Goal: Information Seeking & Learning: Understand process/instructions

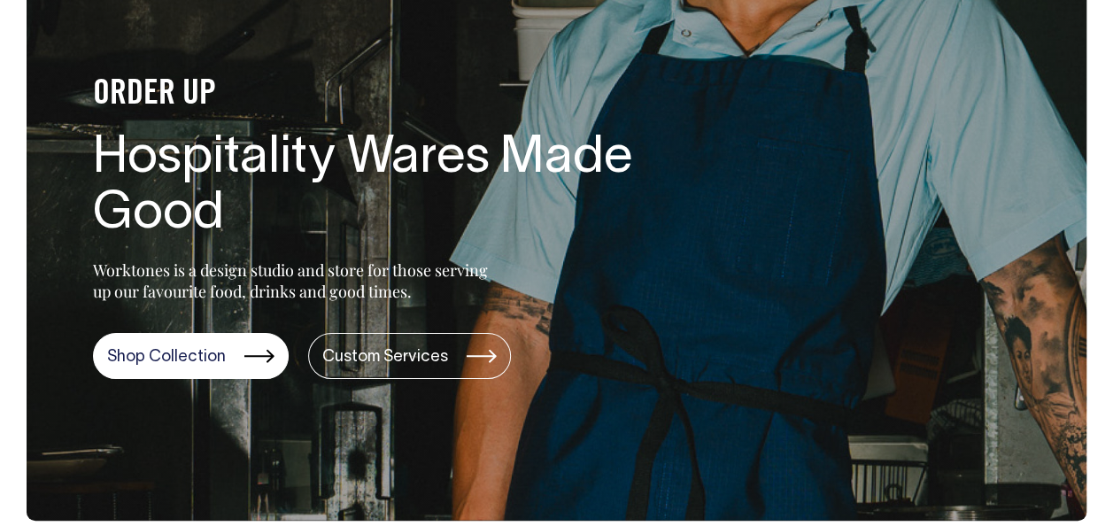
scroll to position [177, 0]
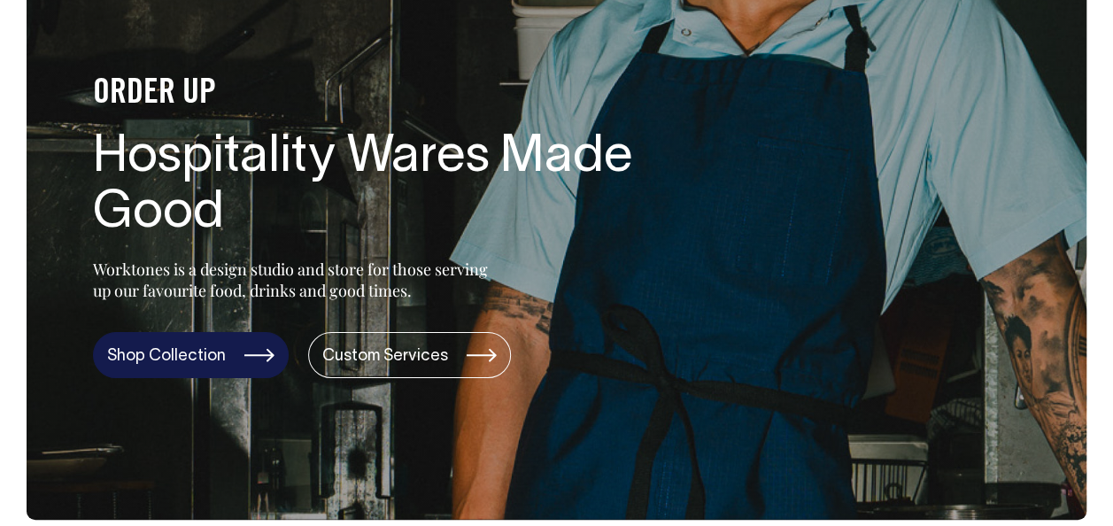
click at [256, 345] on link "Shop Collection" at bounding box center [191, 355] width 196 height 46
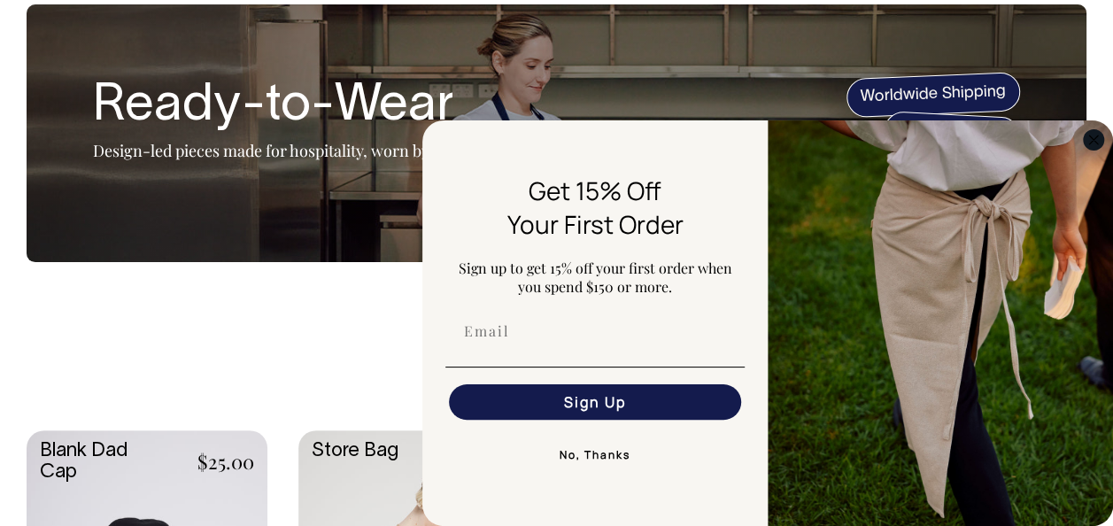
click at [1096, 144] on circle "Close dialog" at bounding box center [1093, 139] width 20 height 20
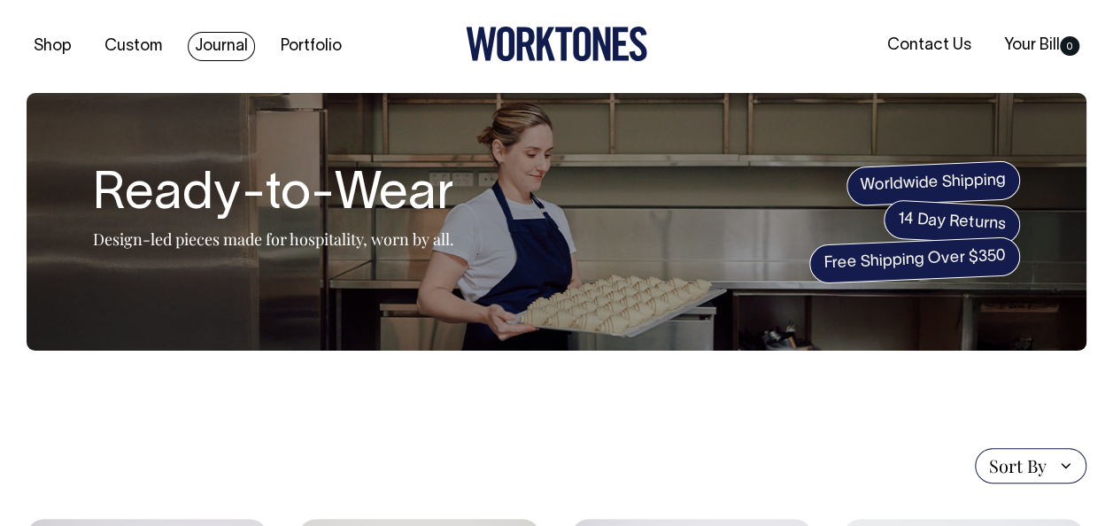
scroll to position [0, 0]
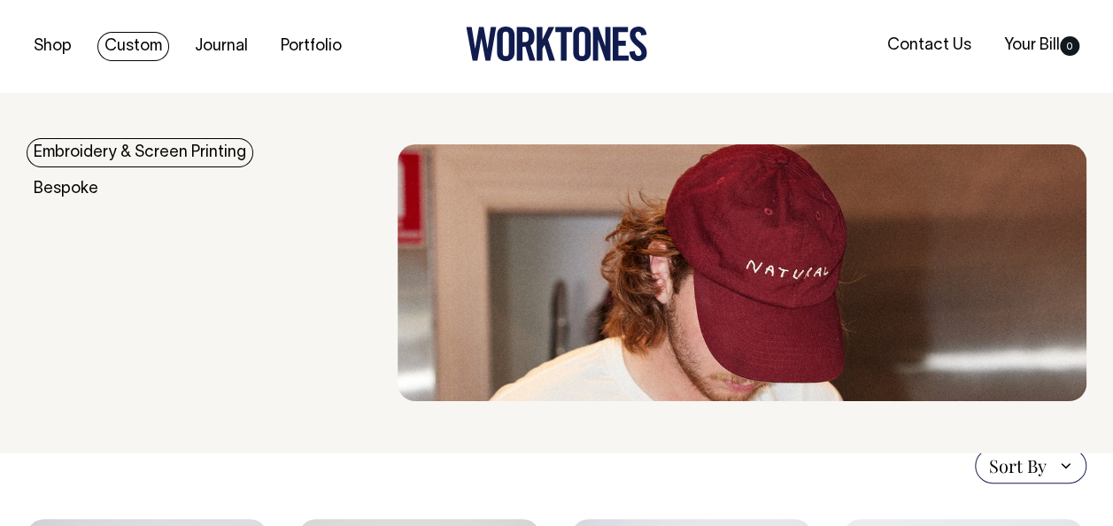
click at [119, 49] on link "Custom" at bounding box center [133, 46] width 72 height 29
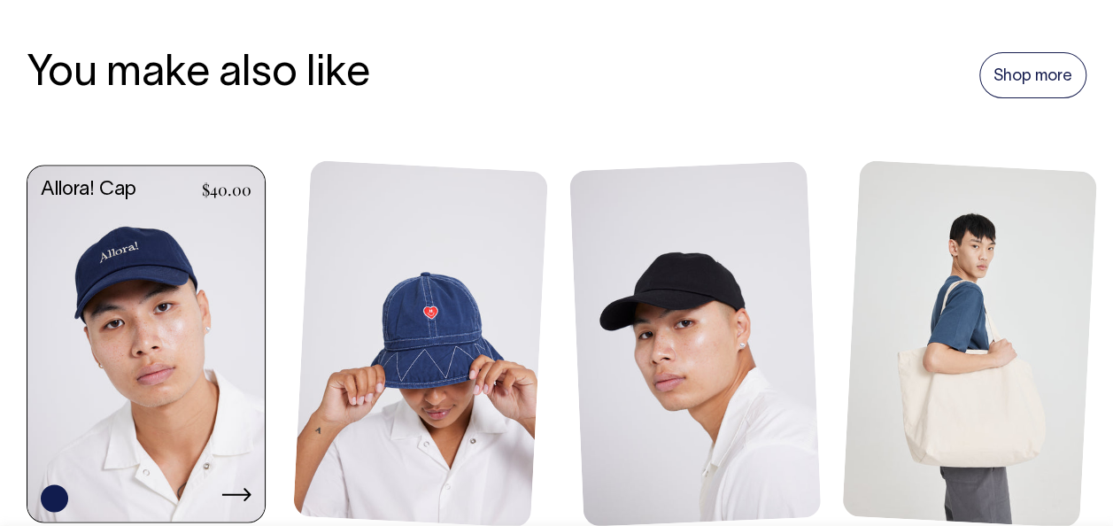
scroll to position [1328, 0]
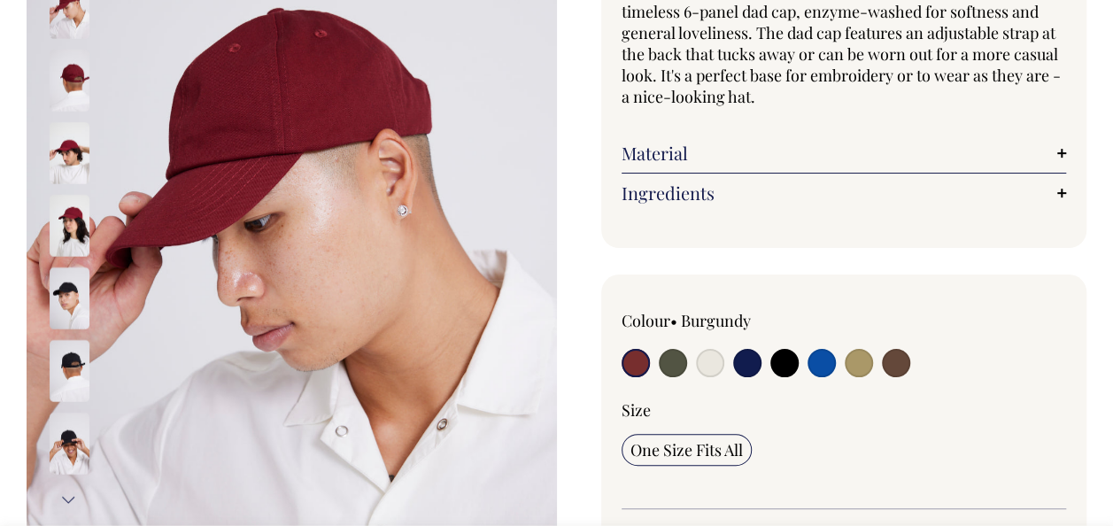
click at [665, 365] on input "radio" at bounding box center [673, 363] width 28 height 28
radio input "true"
select select "Olive"
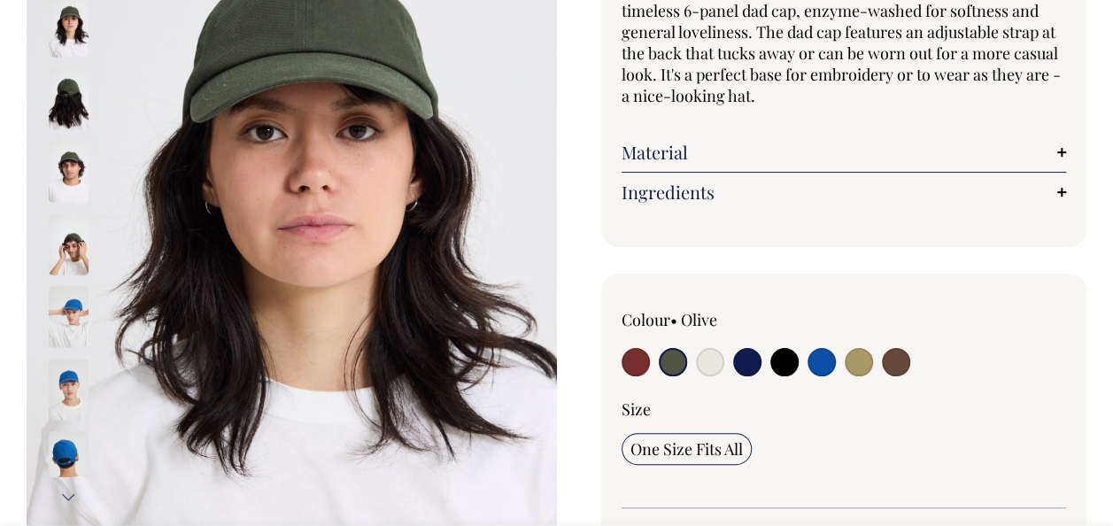
click at [713, 352] on input "radio" at bounding box center [710, 362] width 28 height 28
radio input "true"
select select "Natural"
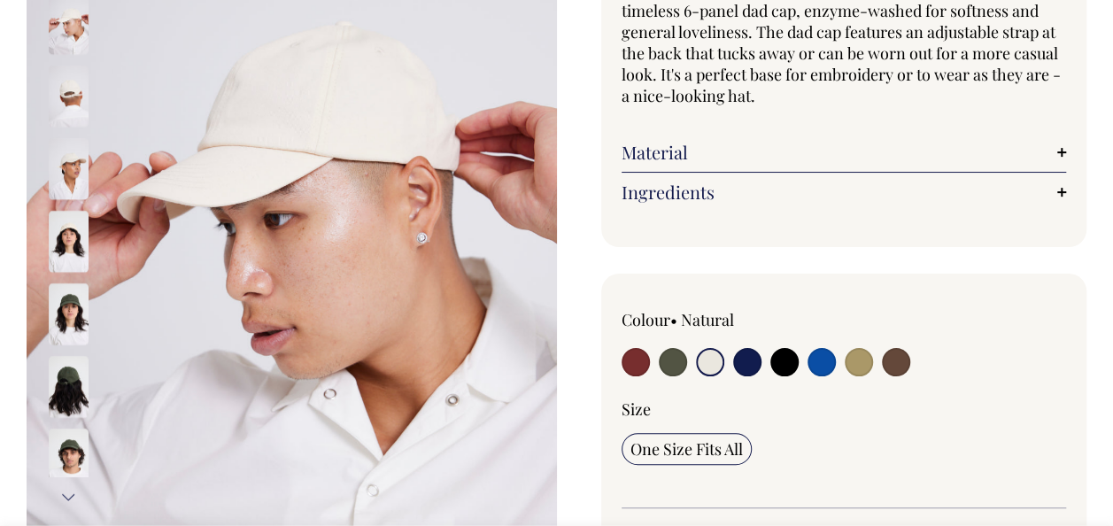
click at [747, 363] on input "radio" at bounding box center [747, 362] width 28 height 28
radio input "true"
select select "Dark Navy"
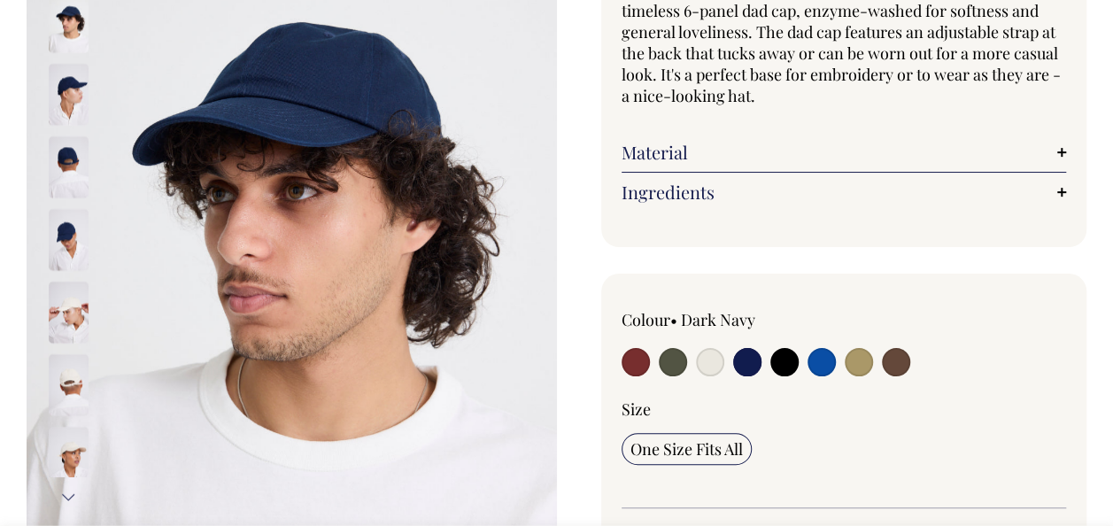
click at [777, 357] on input "radio" at bounding box center [784, 362] width 28 height 28
radio input "true"
select select "Black"
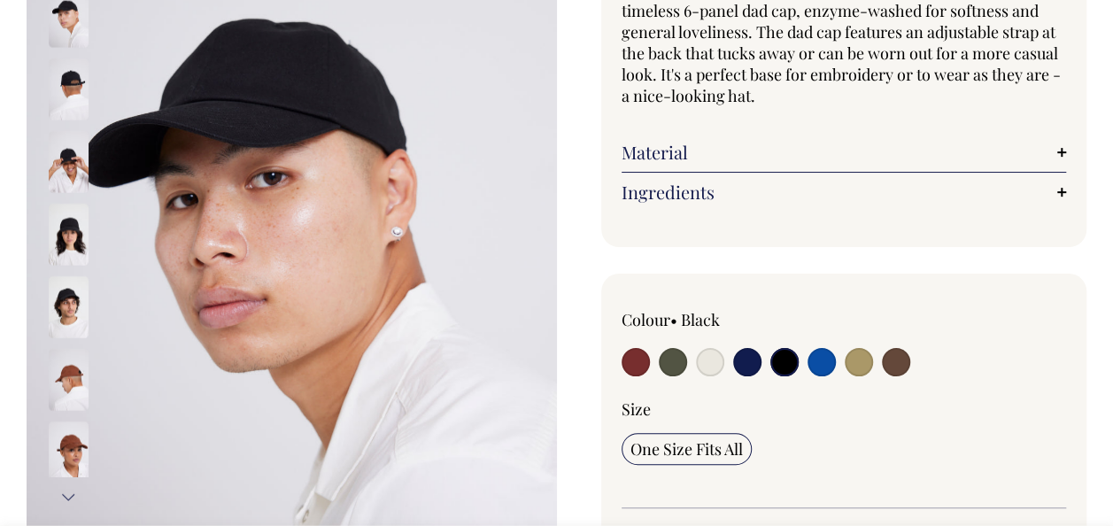
click at [867, 360] on input "radio" at bounding box center [858, 362] width 28 height 28
radio input "true"
select select "Washed Khaki"
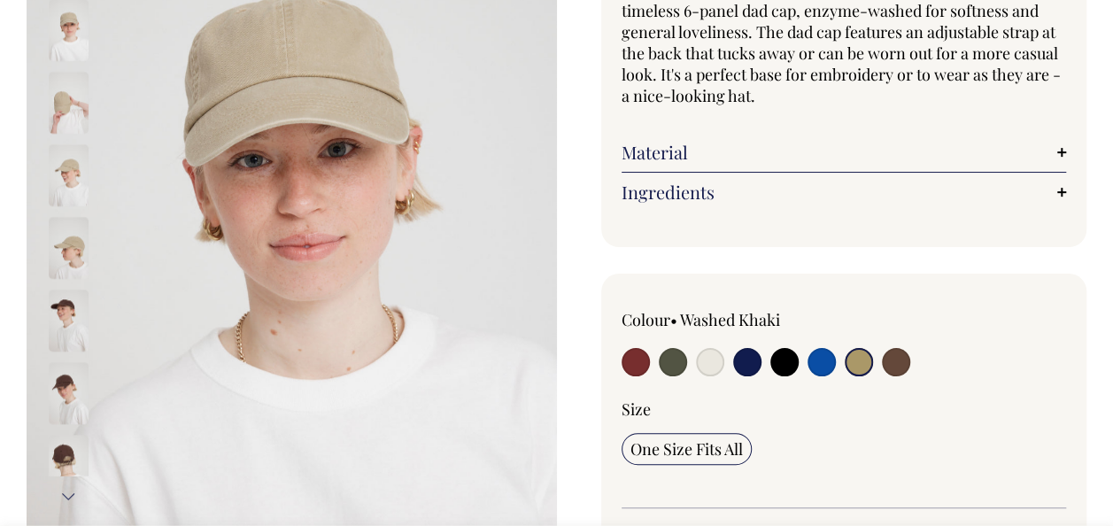
click at [916, 362] on div at bounding box center [932, 338] width 267 height 58
click at [899, 352] on input "radio" at bounding box center [896, 362] width 28 height 28
radio input "true"
select select "Espresso"
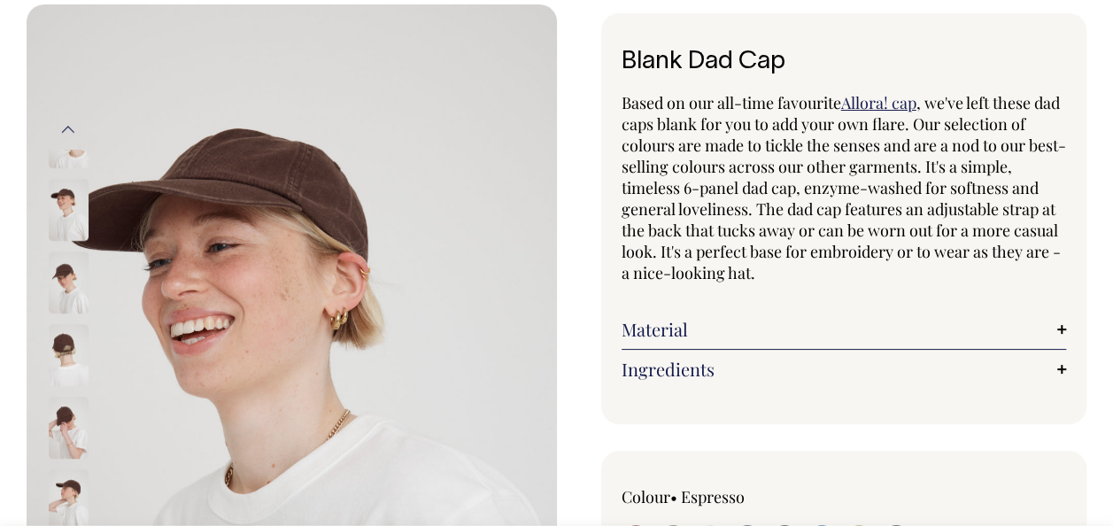
scroll to position [89, 0]
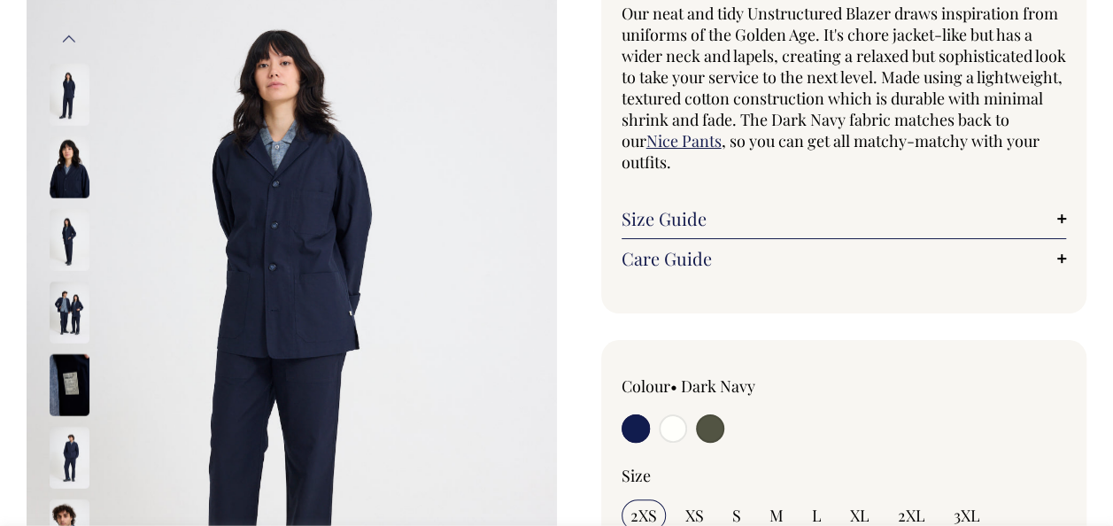
click at [710, 420] on input "radio" at bounding box center [710, 428] width 28 height 28
radio input "true"
select select "Olive"
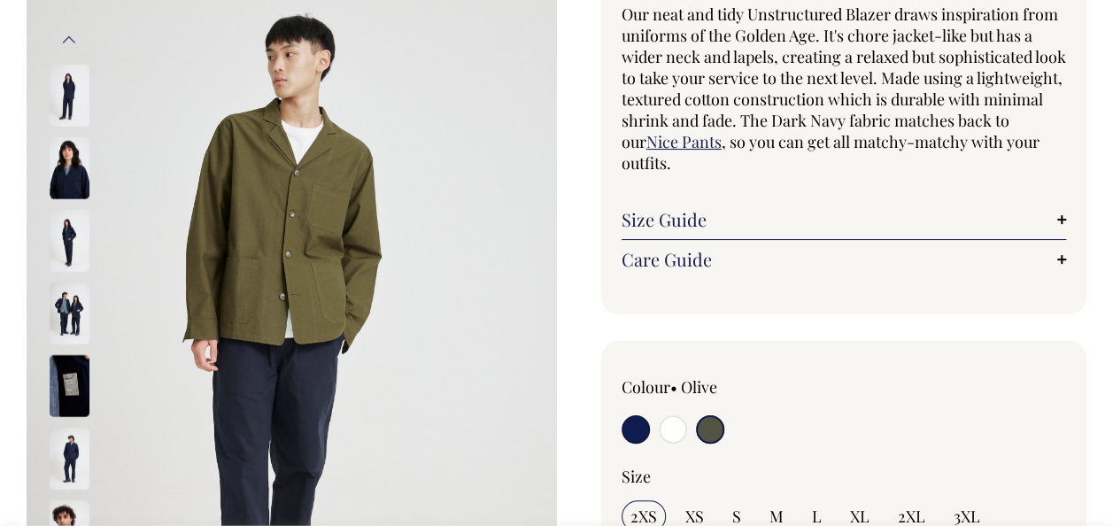
scroll to position [177, 0]
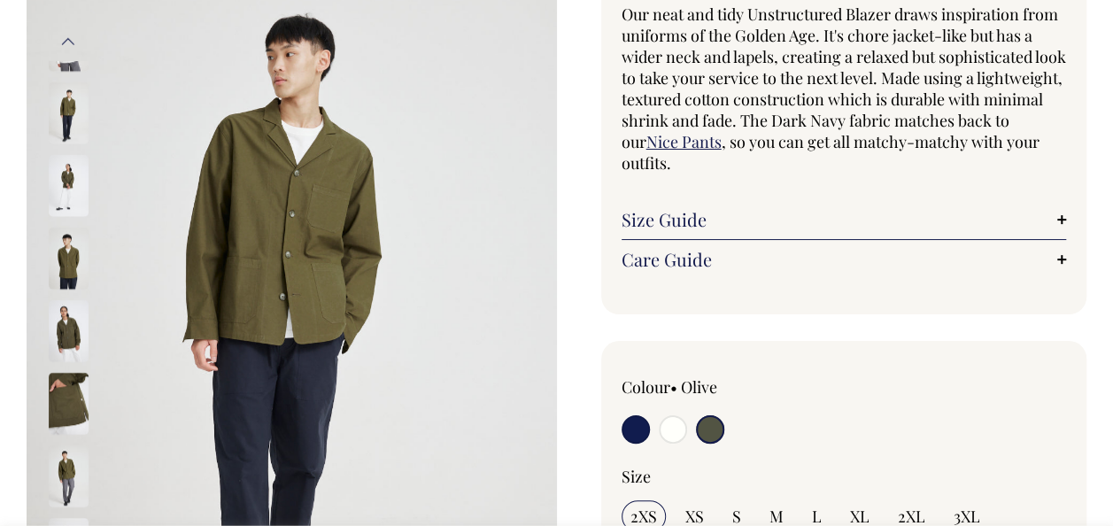
click at [666, 430] on input "radio" at bounding box center [673, 429] width 28 height 28
radio input "true"
select select "Off-White"
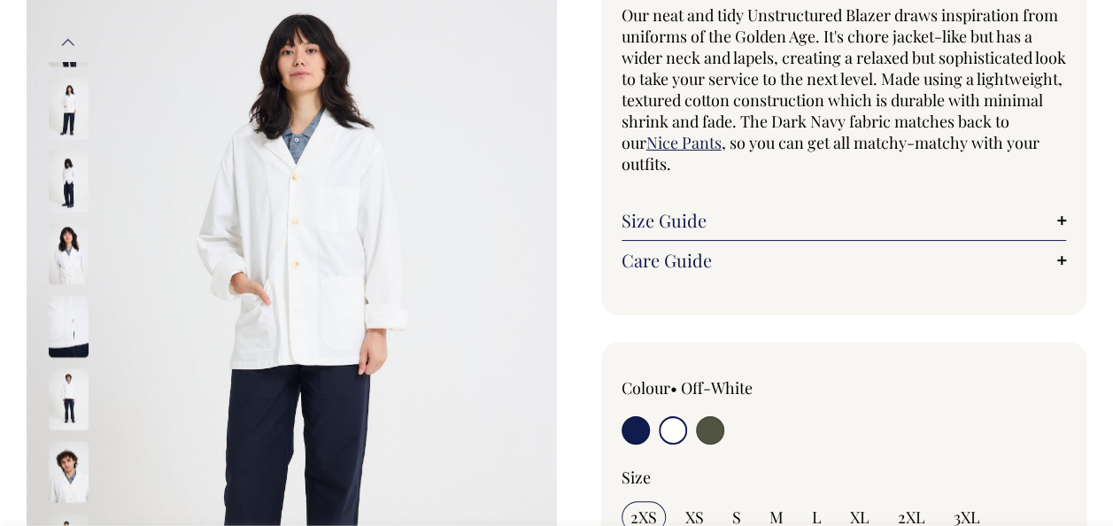
scroll to position [177, 0]
click at [633, 428] on input "radio" at bounding box center [635, 429] width 28 height 28
radio input "true"
select select "Dark Navy"
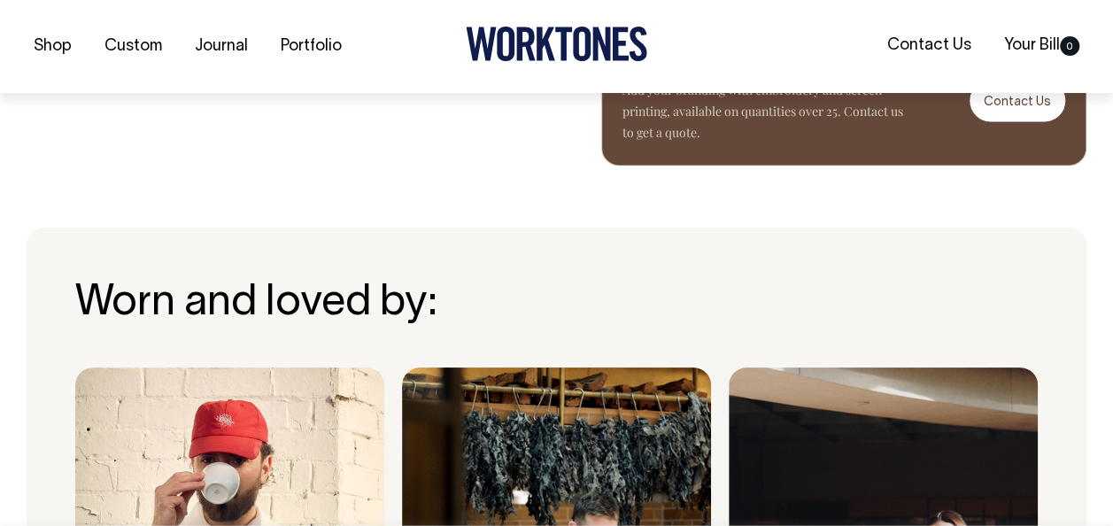
scroll to position [1151, 0]
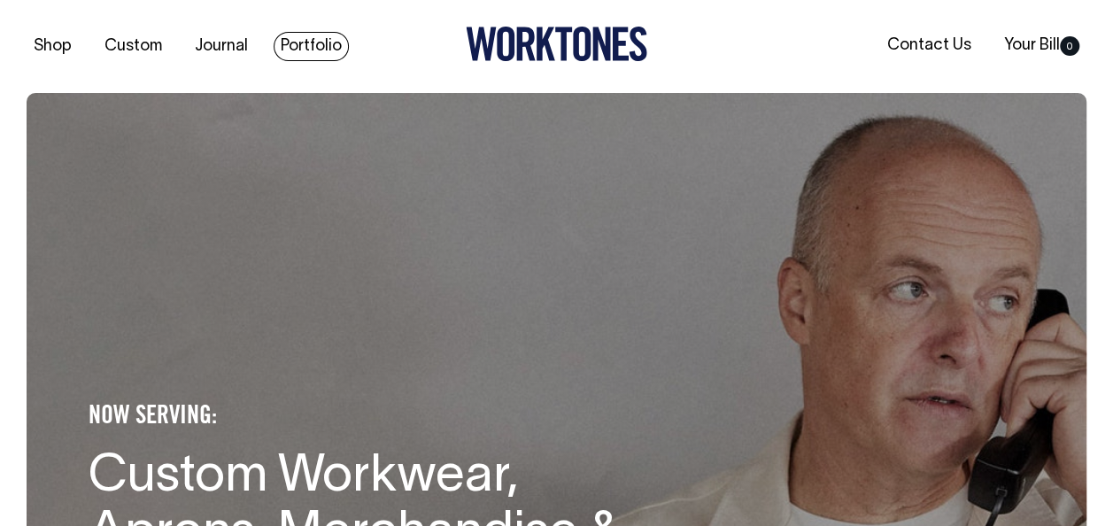
click at [312, 48] on link "Portfolio" at bounding box center [311, 46] width 75 height 29
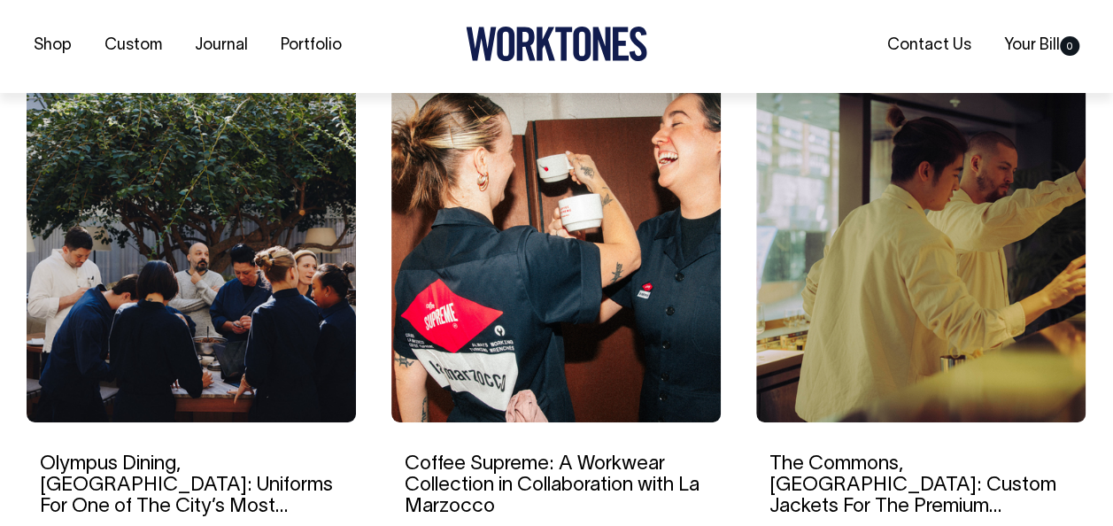
scroll to position [1682, 0]
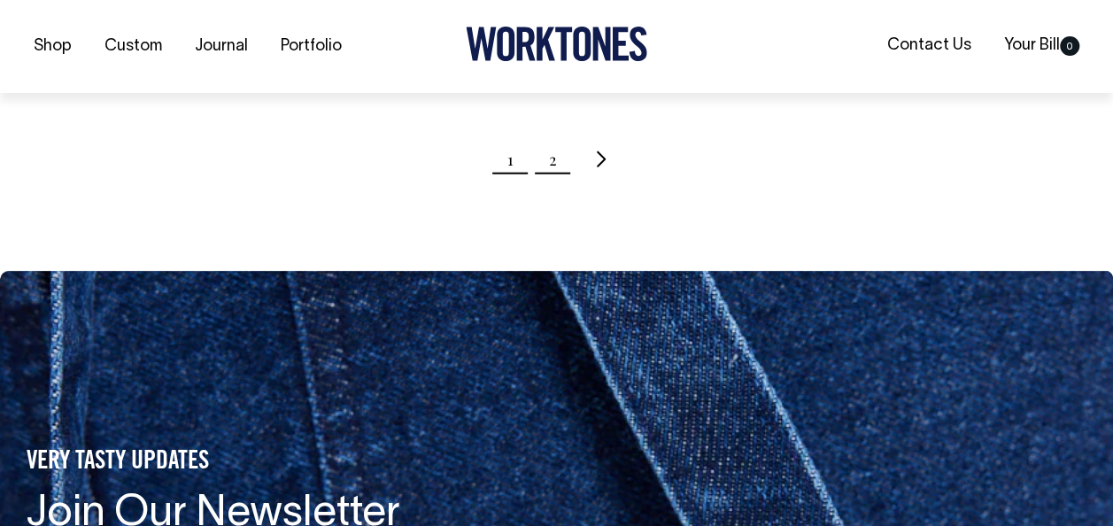
click at [551, 159] on link "2" at bounding box center [553, 159] width 8 height 44
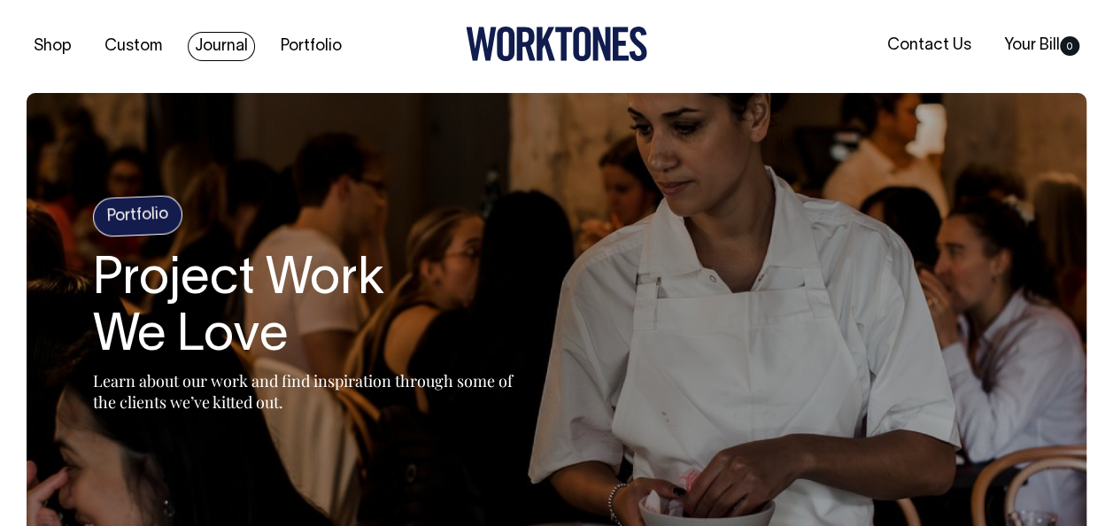
click at [220, 55] on link "Journal" at bounding box center [221, 46] width 67 height 29
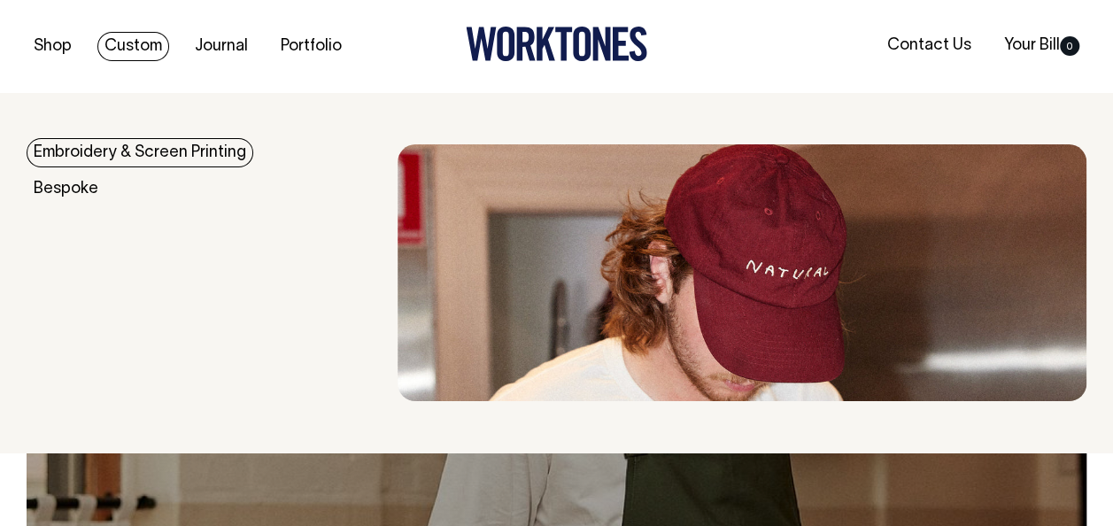
click at [108, 151] on link "Embroidery & Screen Printing" at bounding box center [140, 152] width 227 height 29
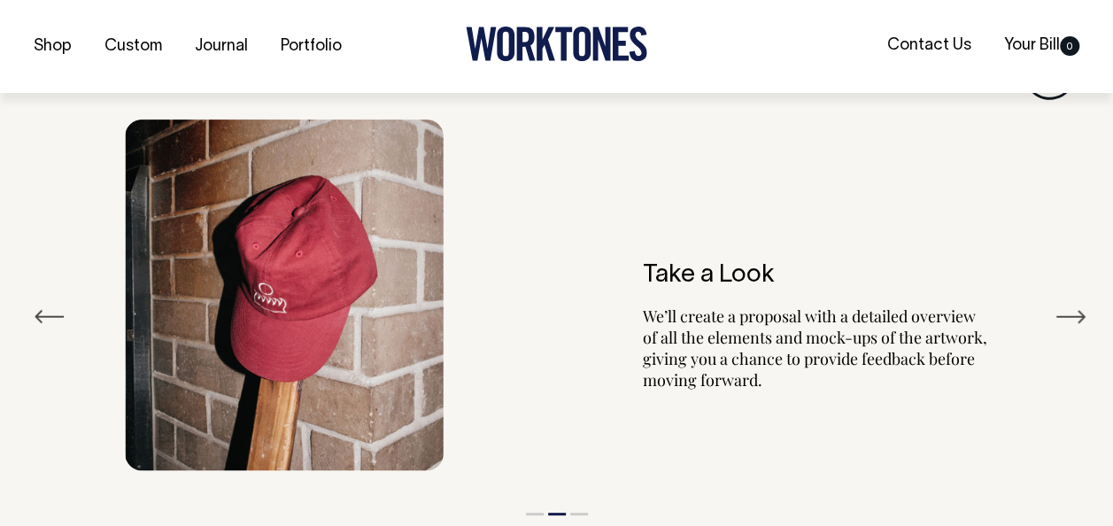
scroll to position [2010, 0]
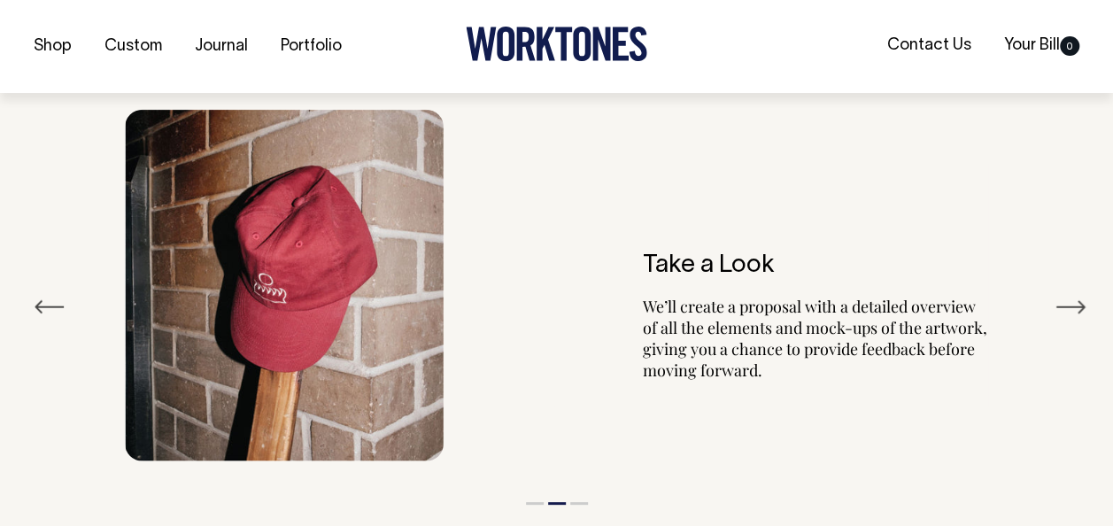
click at [1060, 297] on button "Next" at bounding box center [1070, 307] width 32 height 27
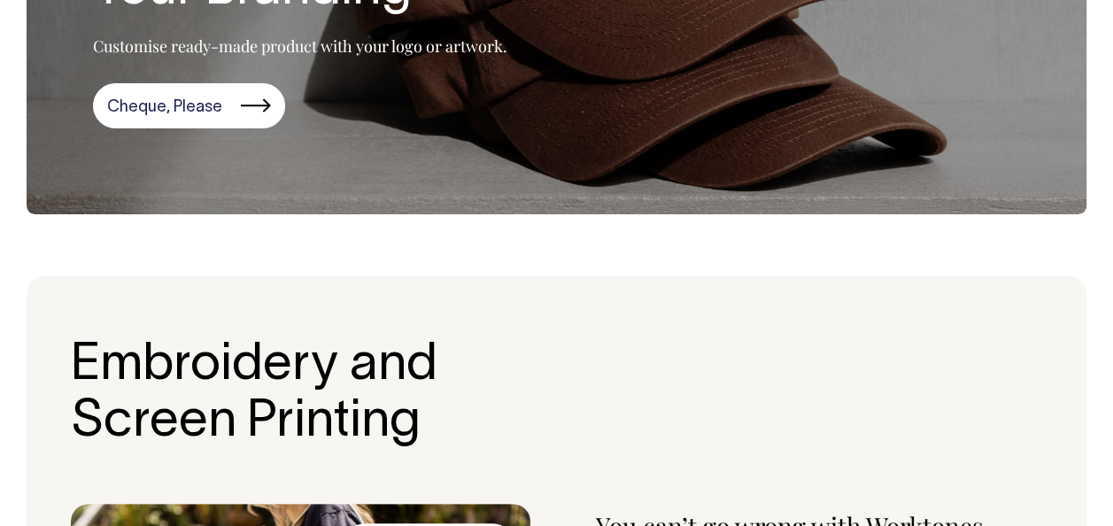
scroll to position [0, 0]
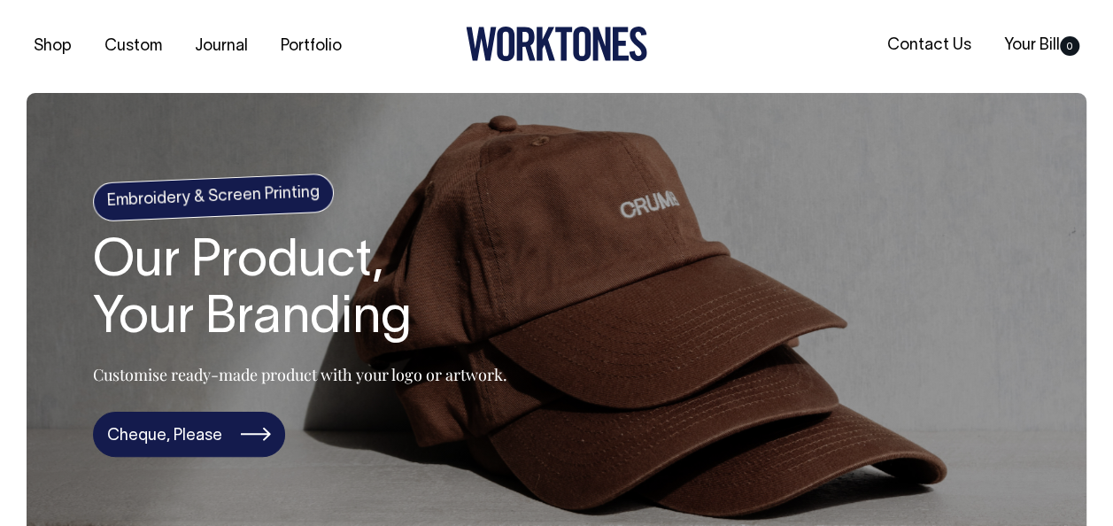
click at [211, 437] on link "Cheque, Please" at bounding box center [189, 435] width 192 height 46
click at [146, 441] on link "Cheque, Please" at bounding box center [189, 435] width 192 height 46
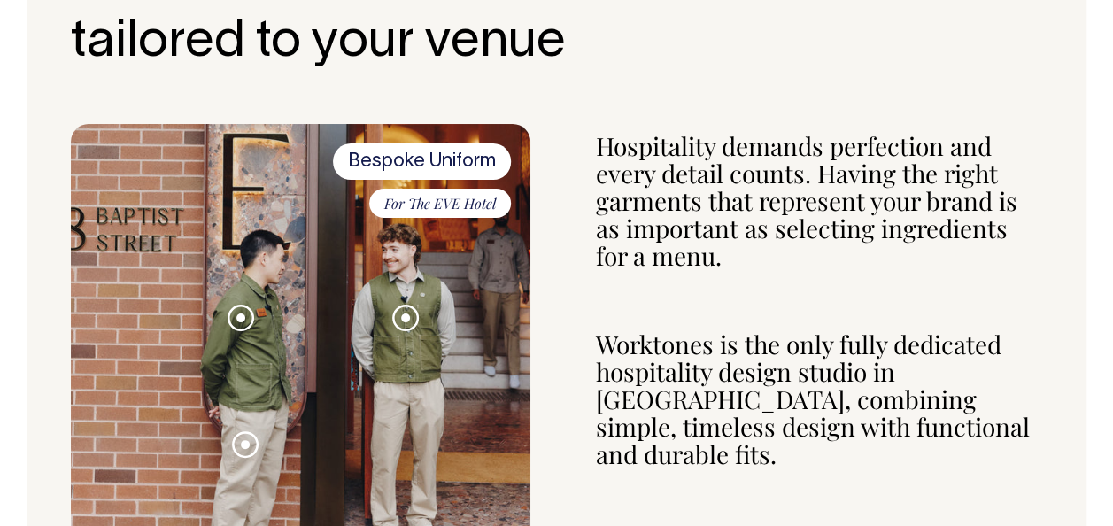
scroll to position [708, 0]
click at [402, 313] on span at bounding box center [405, 317] width 9 height 9
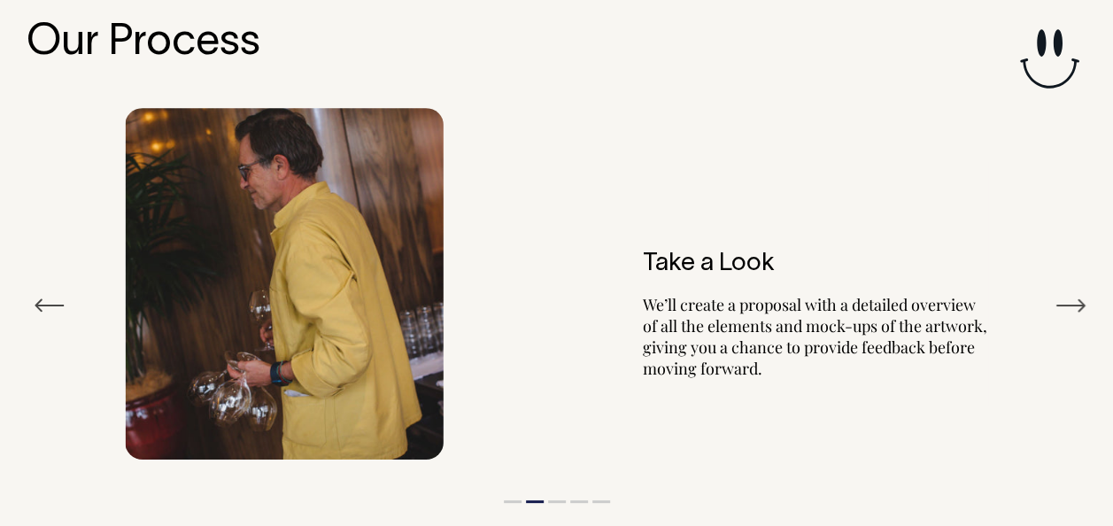
scroll to position [2995, 0]
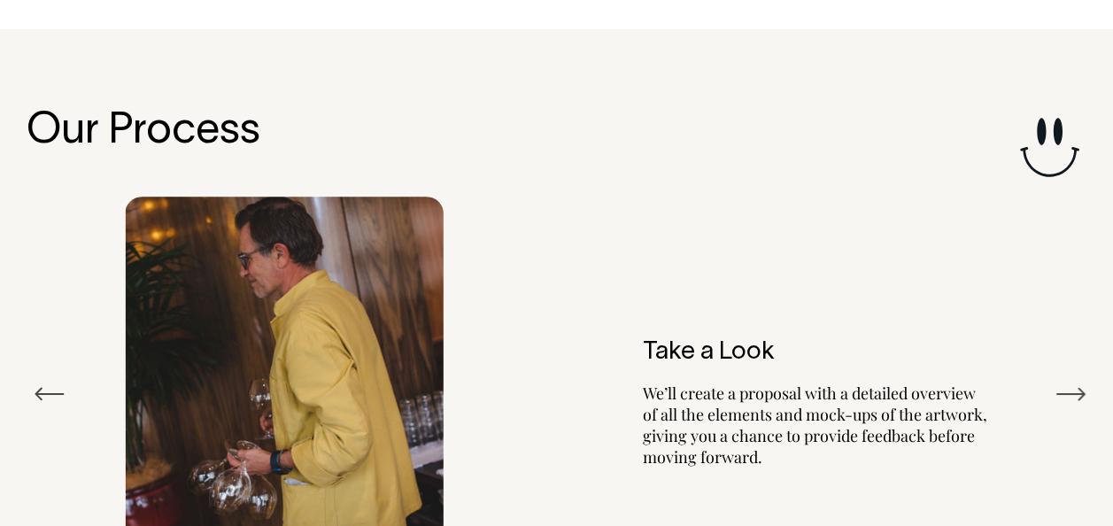
click at [1067, 381] on button "Next" at bounding box center [1070, 394] width 32 height 27
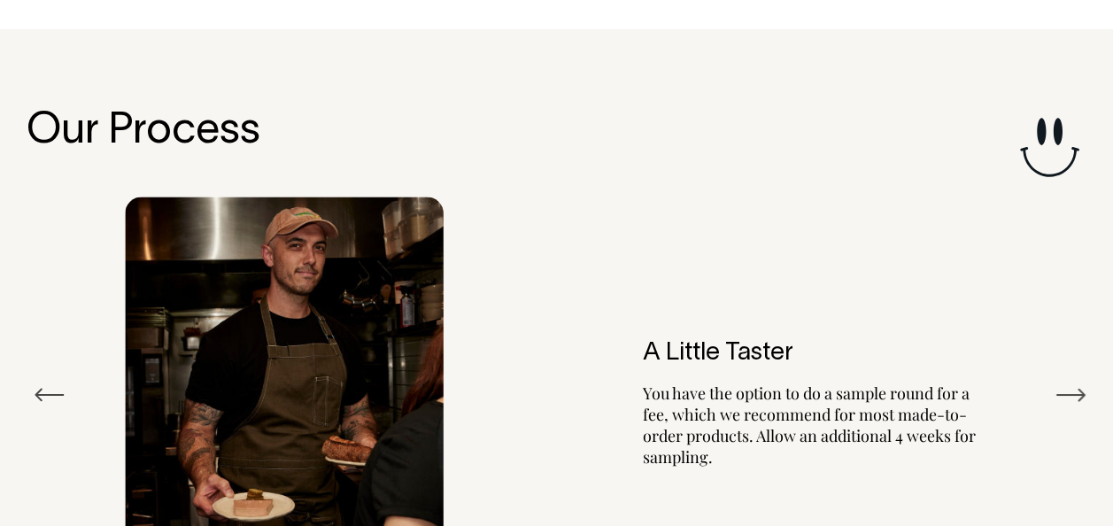
click at [1068, 382] on button "Next" at bounding box center [1070, 395] width 32 height 27
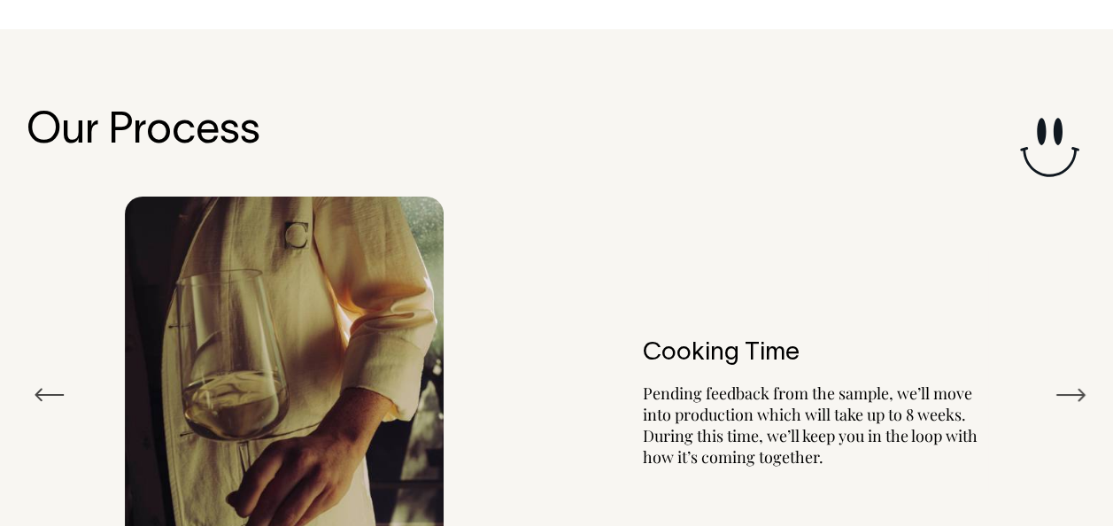
click at [1073, 382] on button "Next" at bounding box center [1070, 395] width 32 height 27
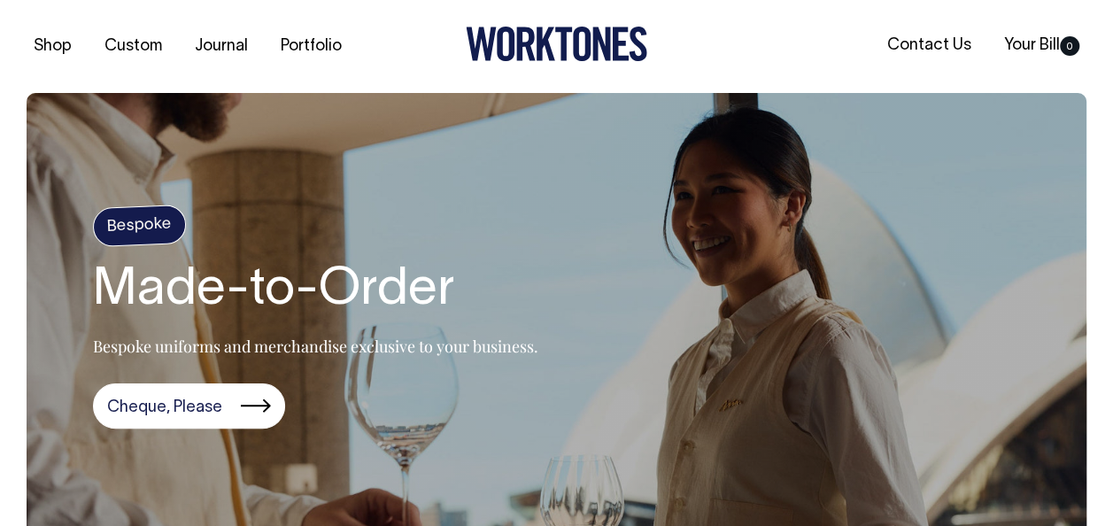
scroll to position [0, 0]
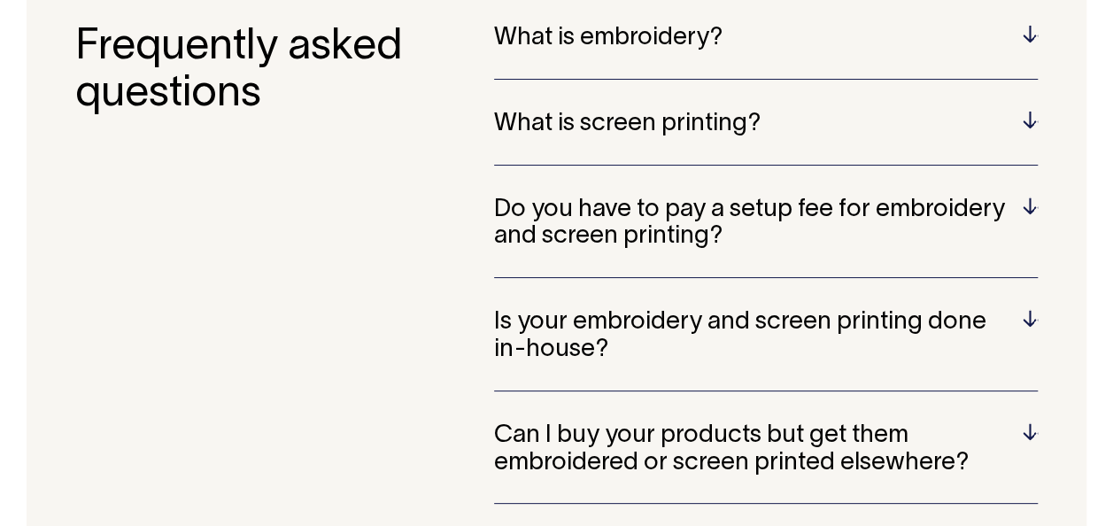
scroll to position [3502, 0]
